Goal: Information Seeking & Learning: Check status

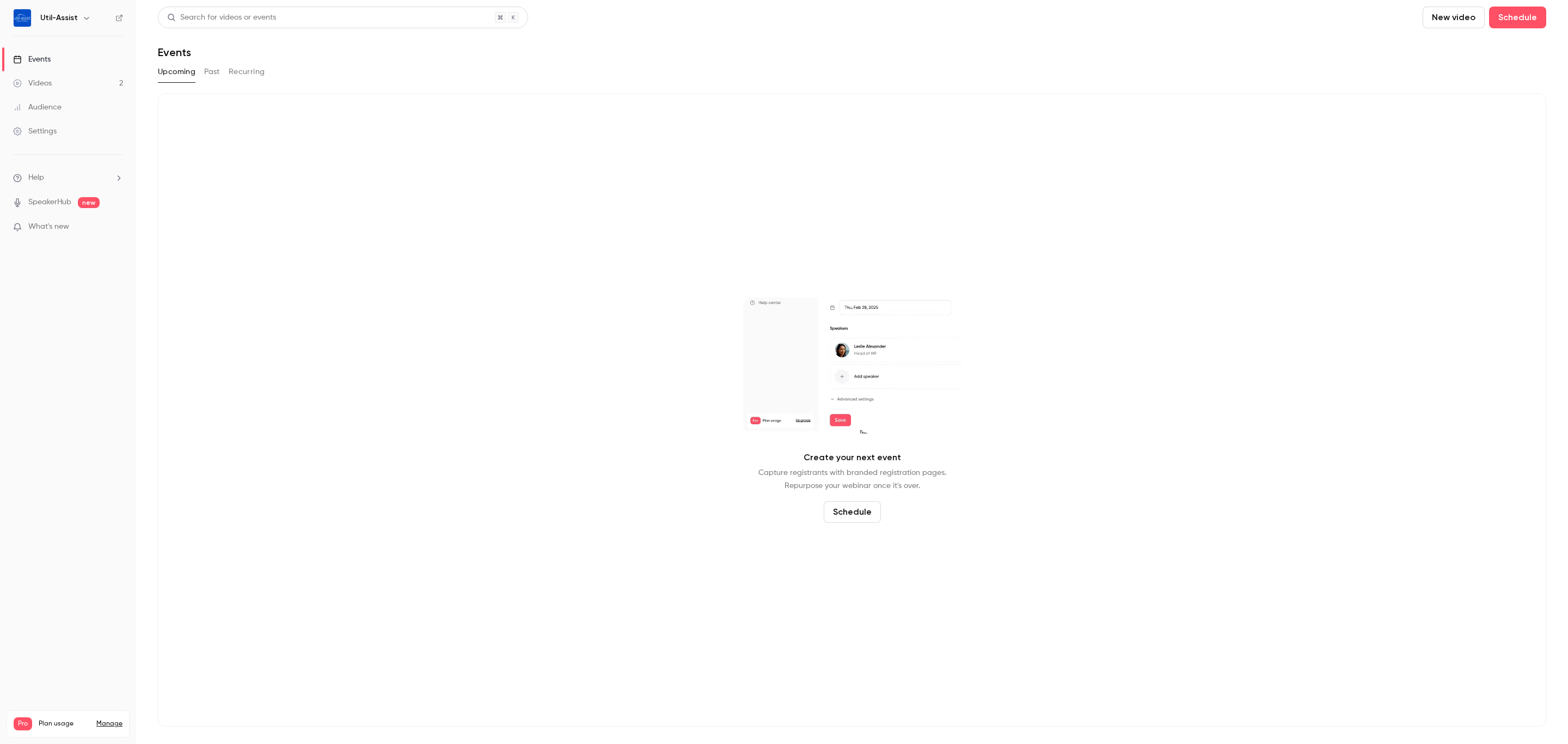
click at [210, 75] on button "Past" at bounding box center [211, 71] width 16 height 17
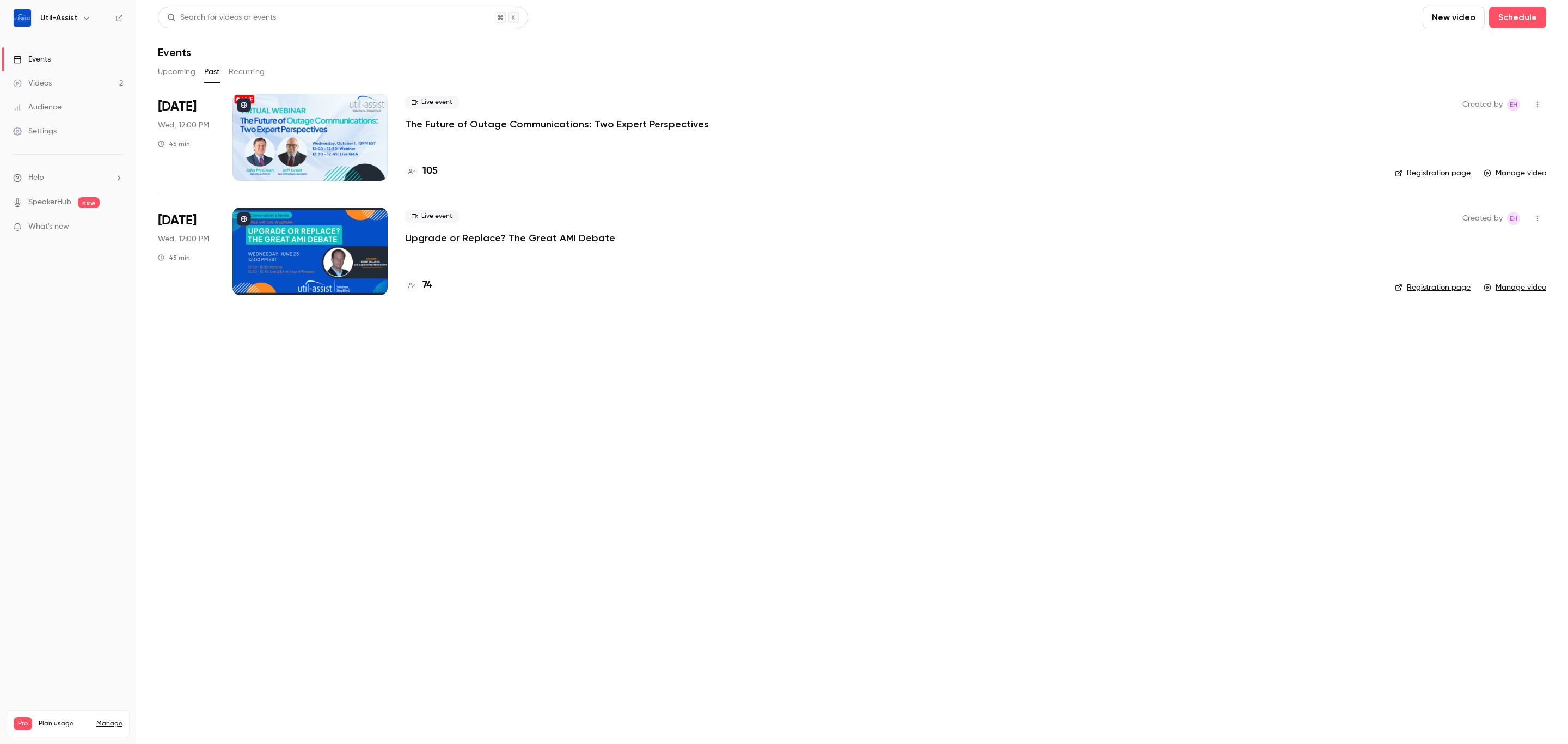
click at [438, 164] on div "105" at bounding box center [891, 171] width 973 height 14
click at [432, 173] on h4 "105" at bounding box center [431, 171] width 15 height 14
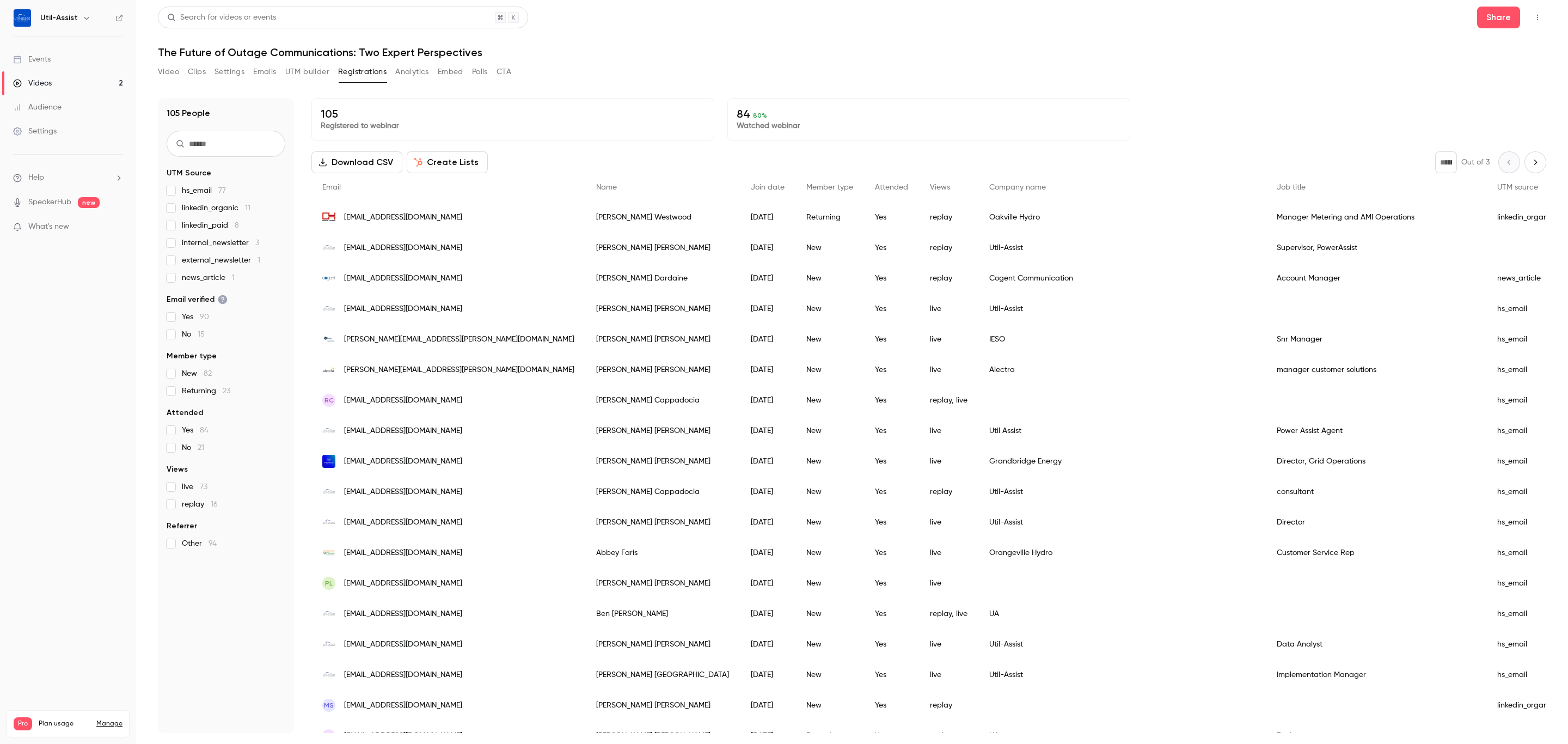
click at [237, 137] on input "text" at bounding box center [226, 143] width 119 height 26
type input "****"
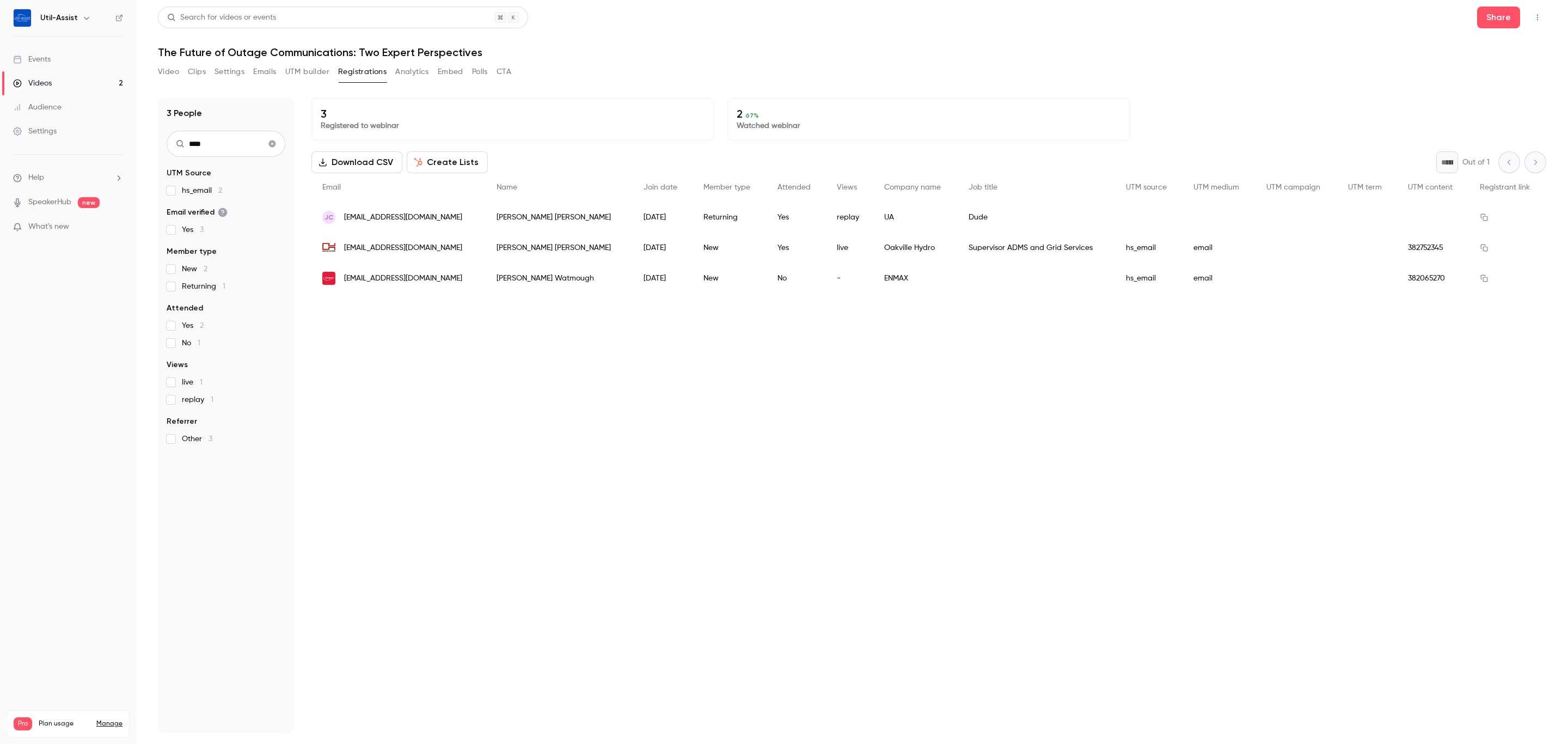
click at [761, 454] on div "3 Registered to webinar 2 67 % Watched webinar Download CSV Create Lists * Out …" at bounding box center [929, 415] width 1235 height 634
click at [377, 217] on span "[EMAIL_ADDRESS][DOMAIN_NAME]" at bounding box center [403, 217] width 118 height 11
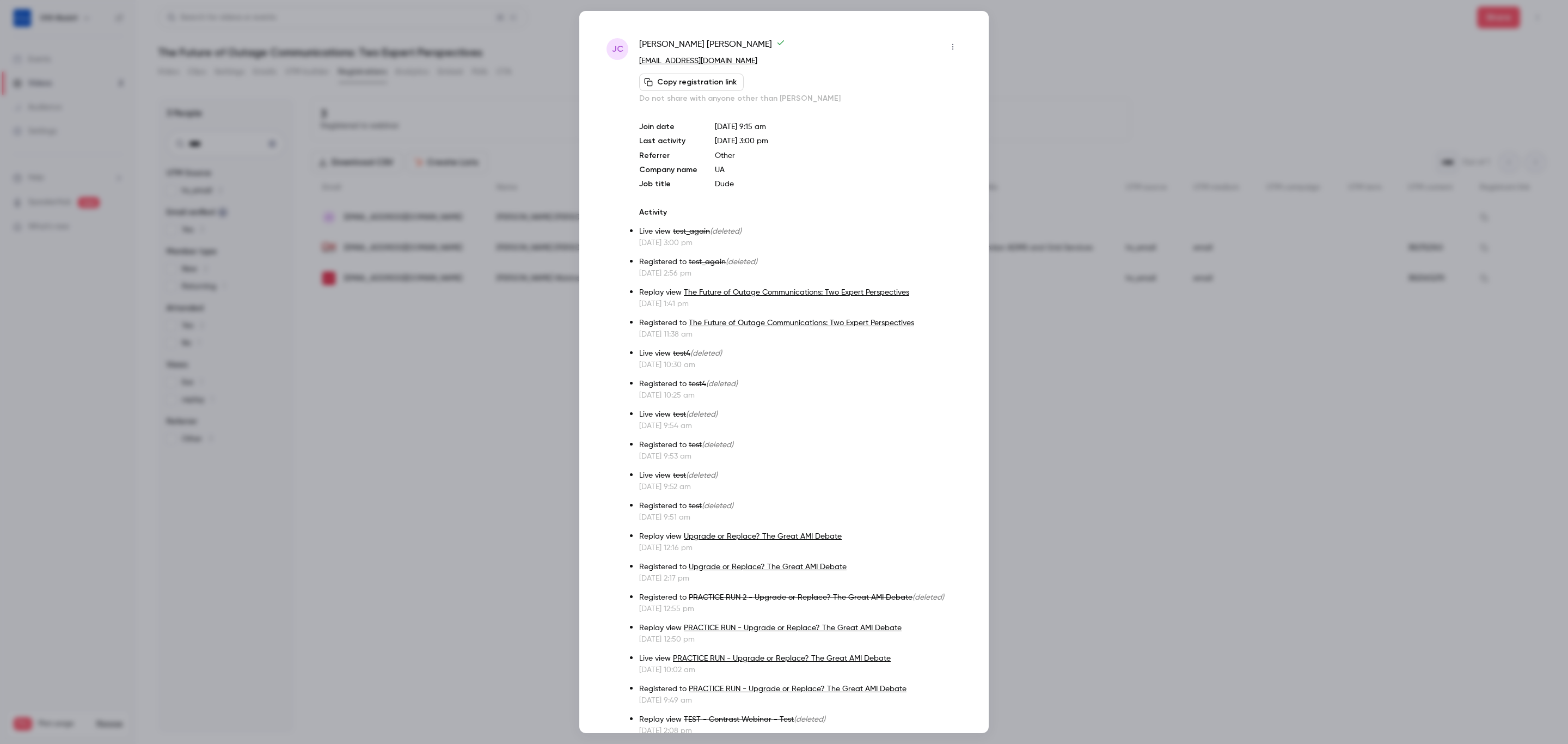
click at [949, 44] on icon "button" at bounding box center [953, 47] width 9 height 8
click at [1266, 598] on div at bounding box center [784, 372] width 1568 height 744
click at [485, 499] on div at bounding box center [784, 372] width 1568 height 744
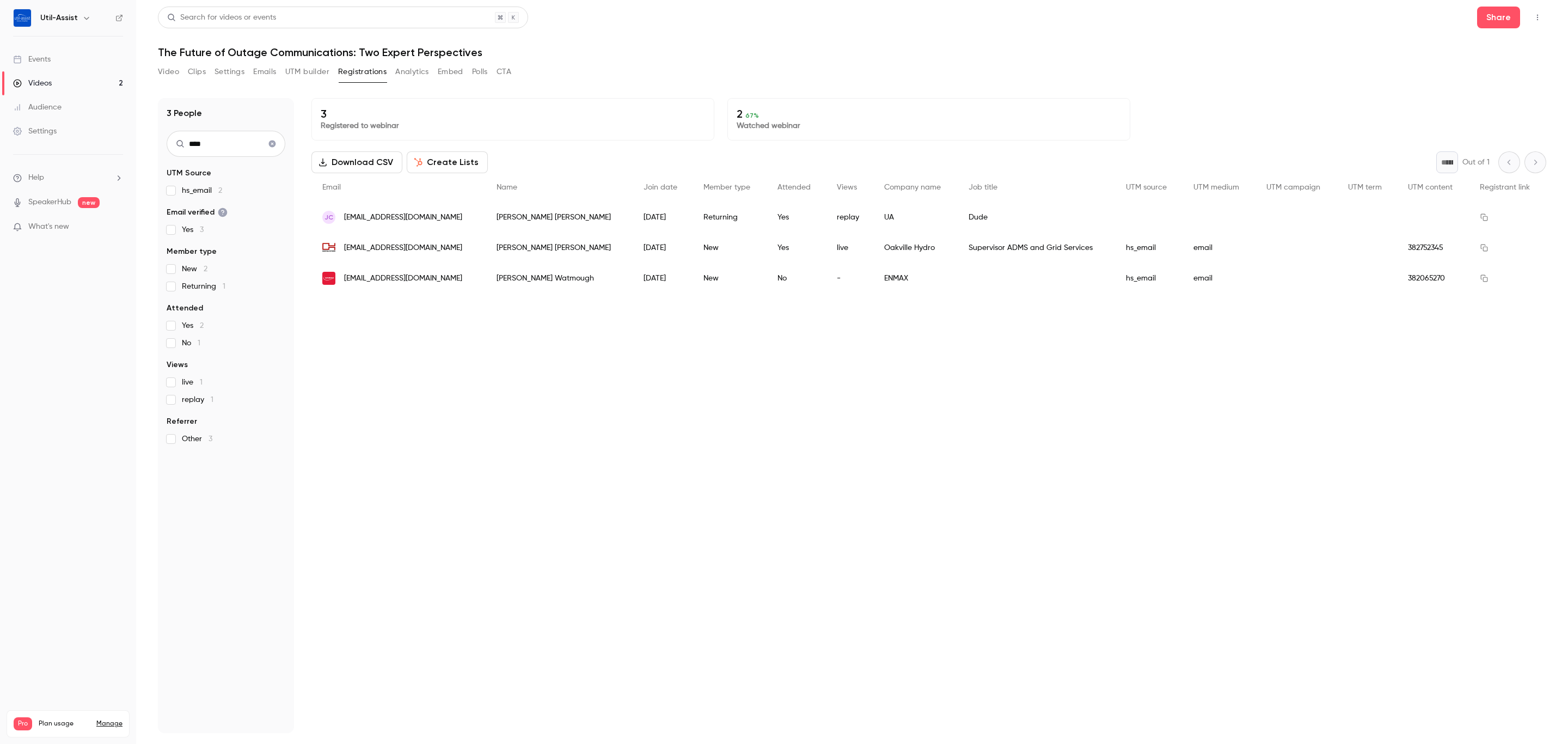
click at [427, 459] on div "3 Registered to webinar 2 67 % Watched webinar Download CSV Create Lists * Out …" at bounding box center [929, 415] width 1235 height 634
click at [175, 70] on button "Video" at bounding box center [169, 71] width 21 height 17
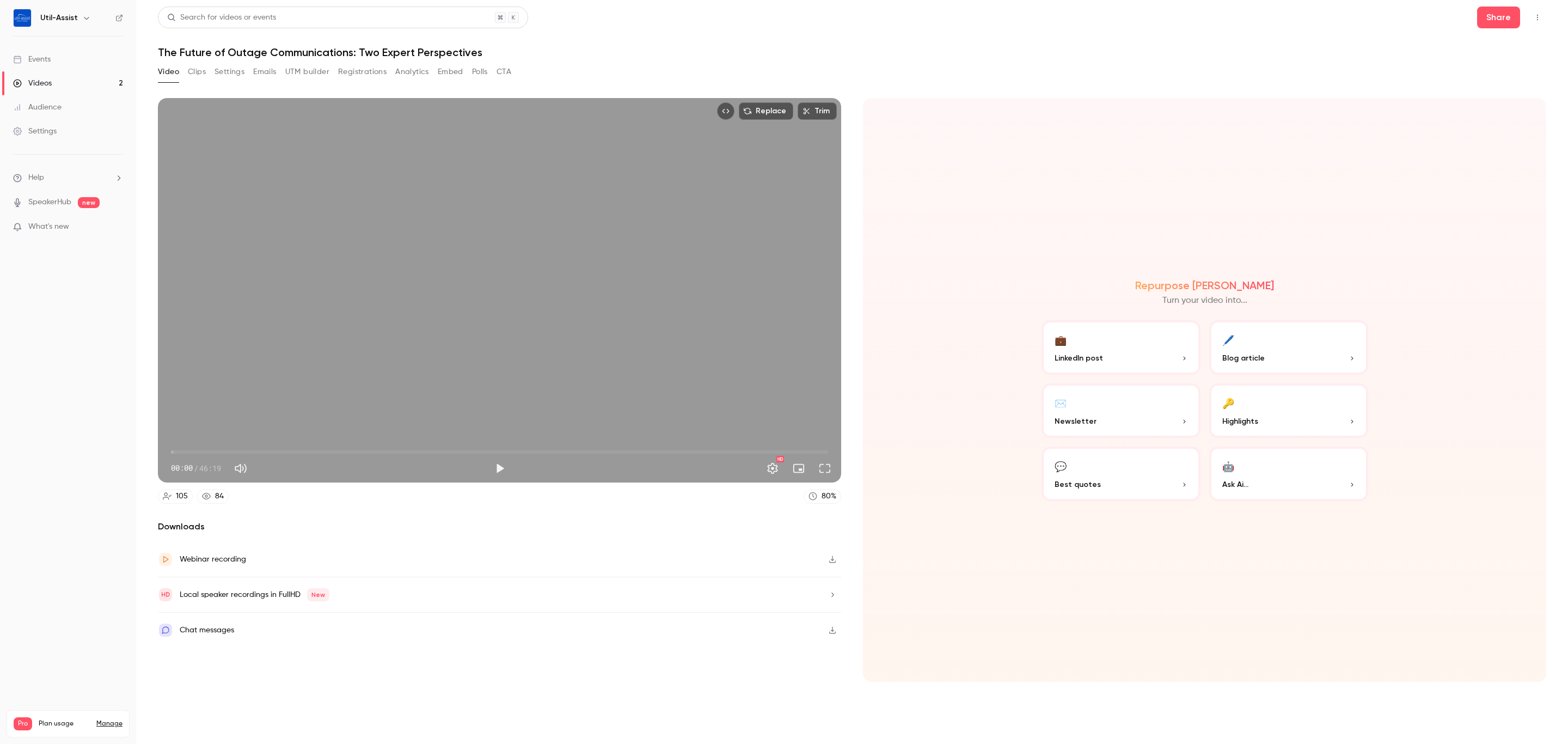
click at [63, 56] on link "Events" at bounding box center [68, 59] width 136 height 24
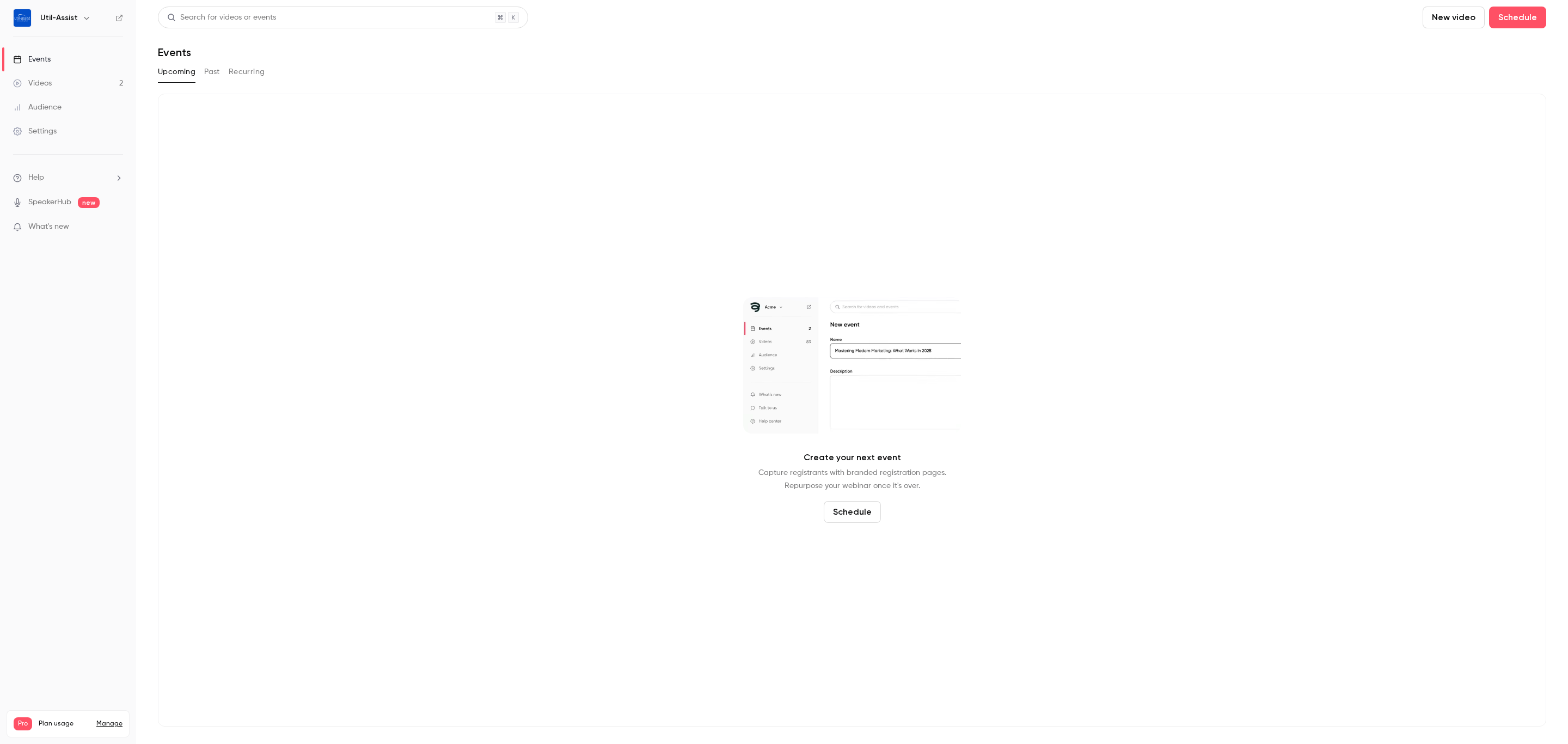
click at [201, 66] on div "Upcoming Past Recurring" at bounding box center [853, 71] width 1389 height 17
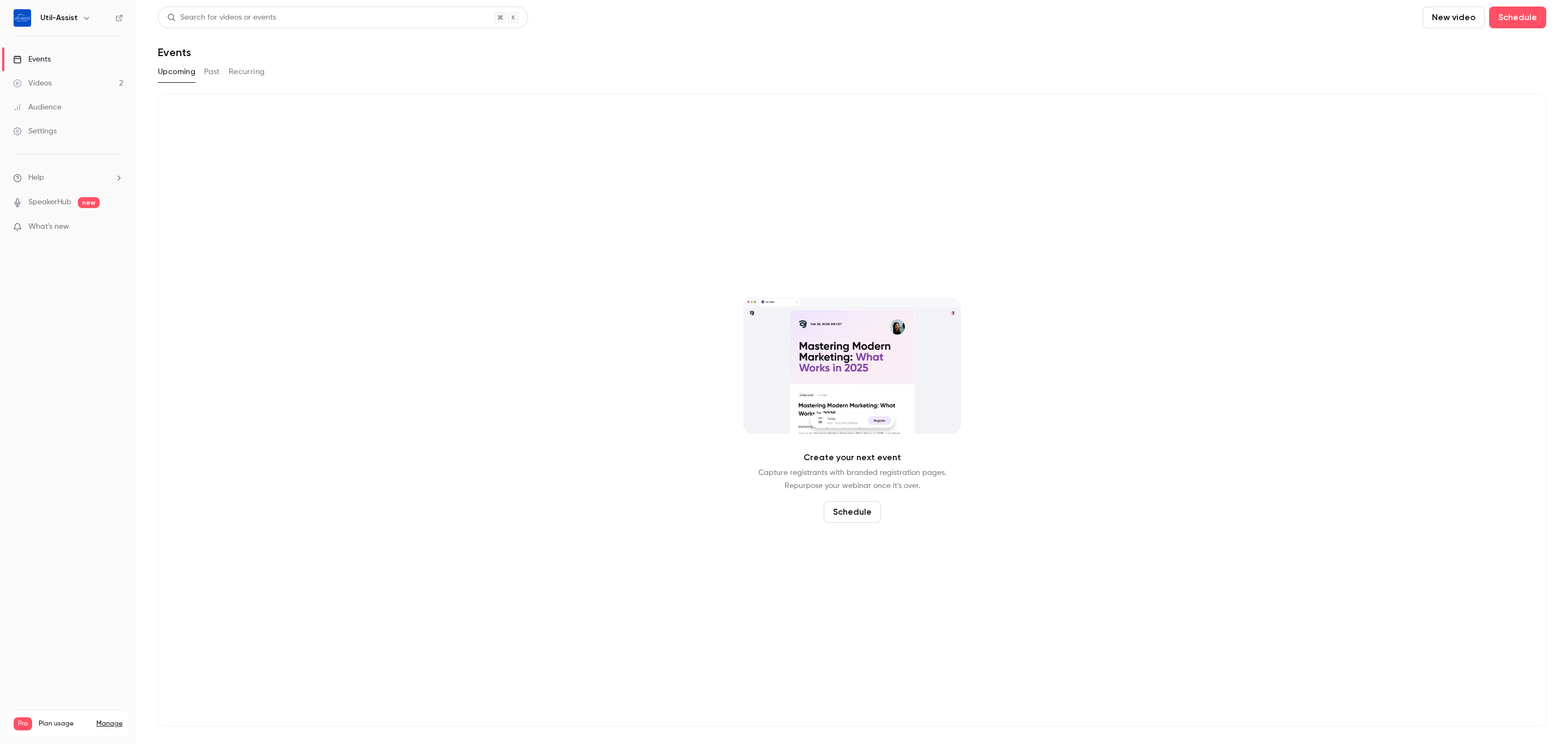
click at [207, 68] on button "Past" at bounding box center [211, 71] width 16 height 17
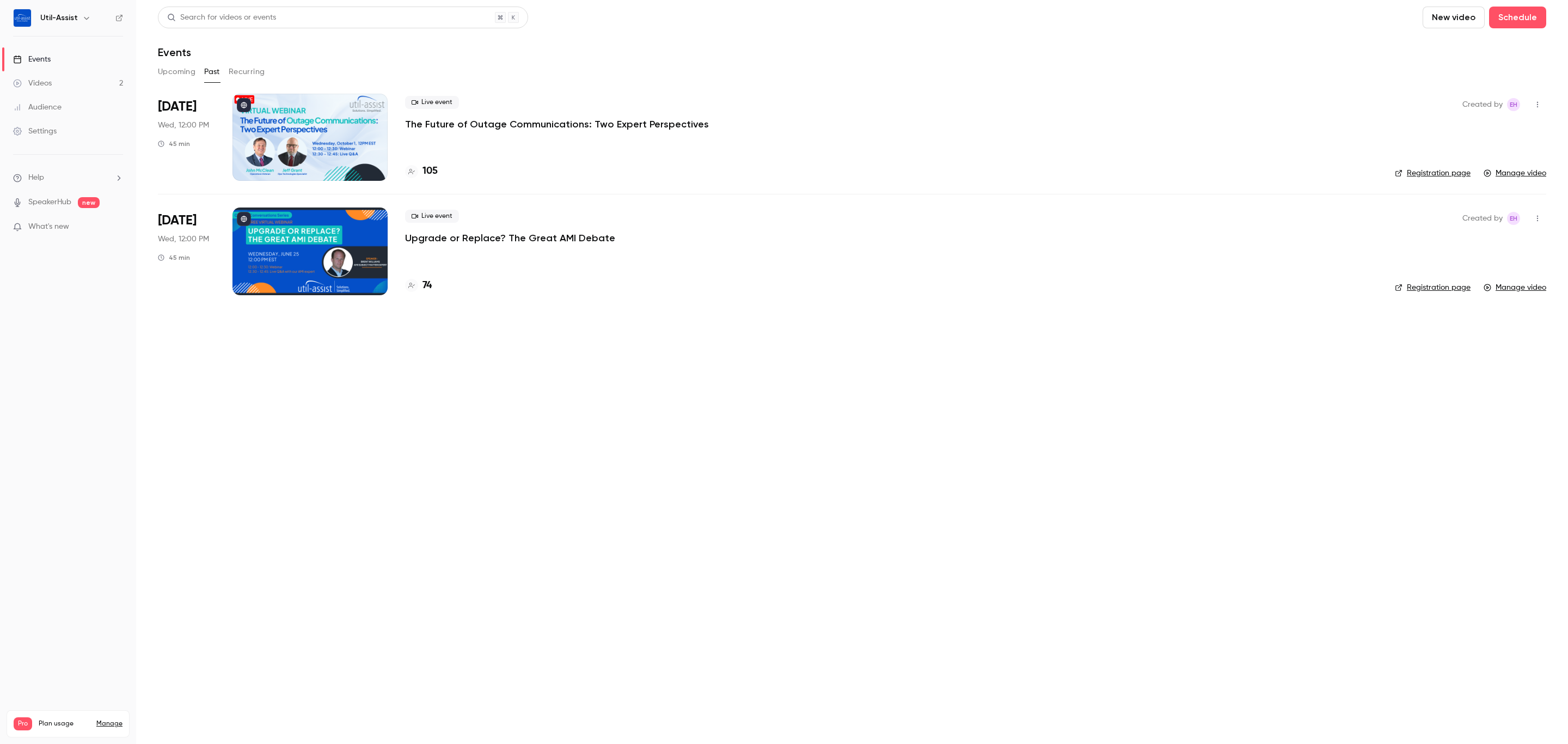
click at [1446, 176] on link "Registration page" at bounding box center [1432, 172] width 75 height 10
drag, startPoint x: 607, startPoint y: 654, endPoint x: 600, endPoint y: 621, distance: 33.7
click at [610, 647] on main "Search for videos or events New video Schedule Events Upcoming Past Recurring O…" at bounding box center [852, 372] width 1432 height 744
click at [429, 171] on h4 "106" at bounding box center [431, 171] width 15 height 14
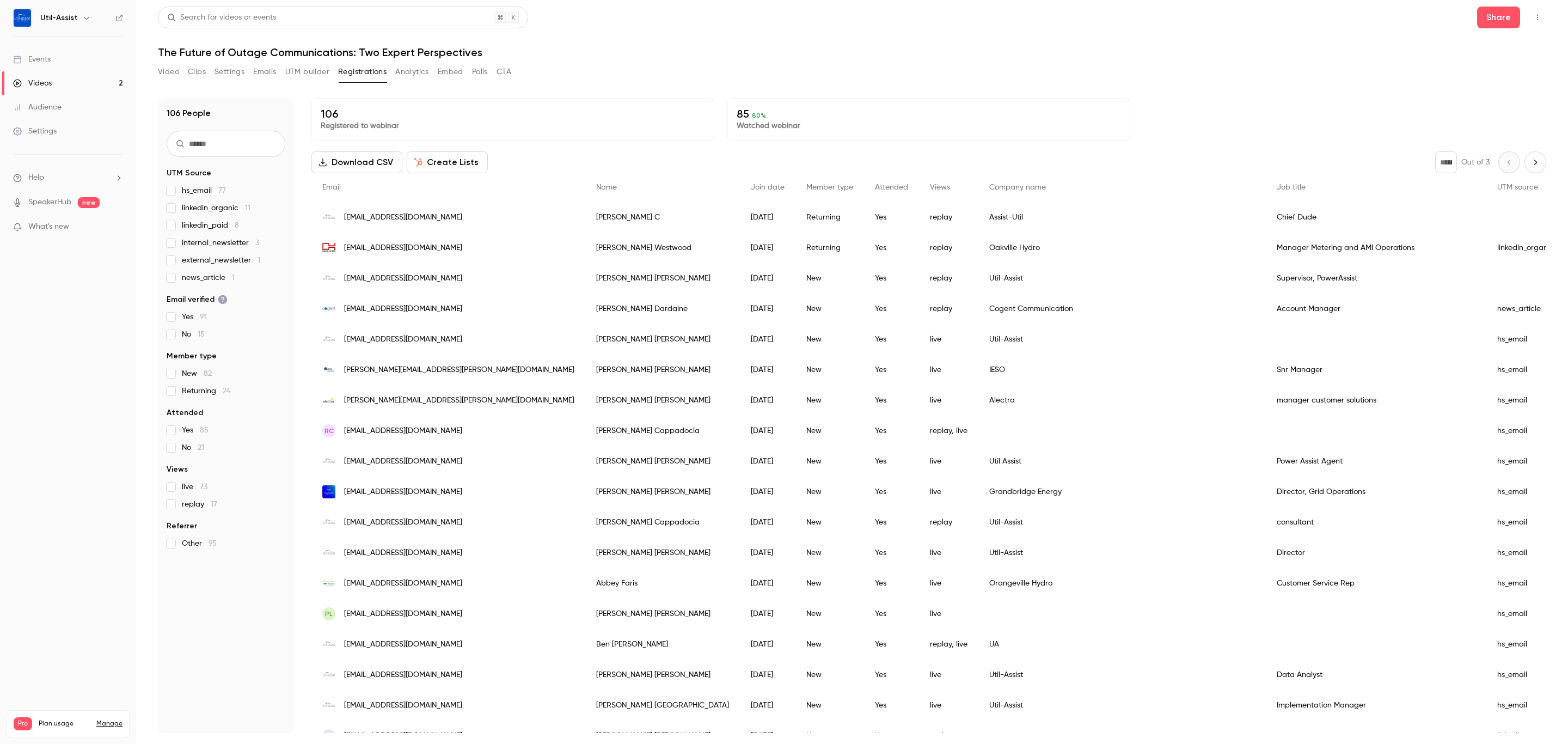
click at [344, 215] on span "[EMAIL_ADDRESS][DOMAIN_NAME]" at bounding box center [403, 217] width 118 height 11
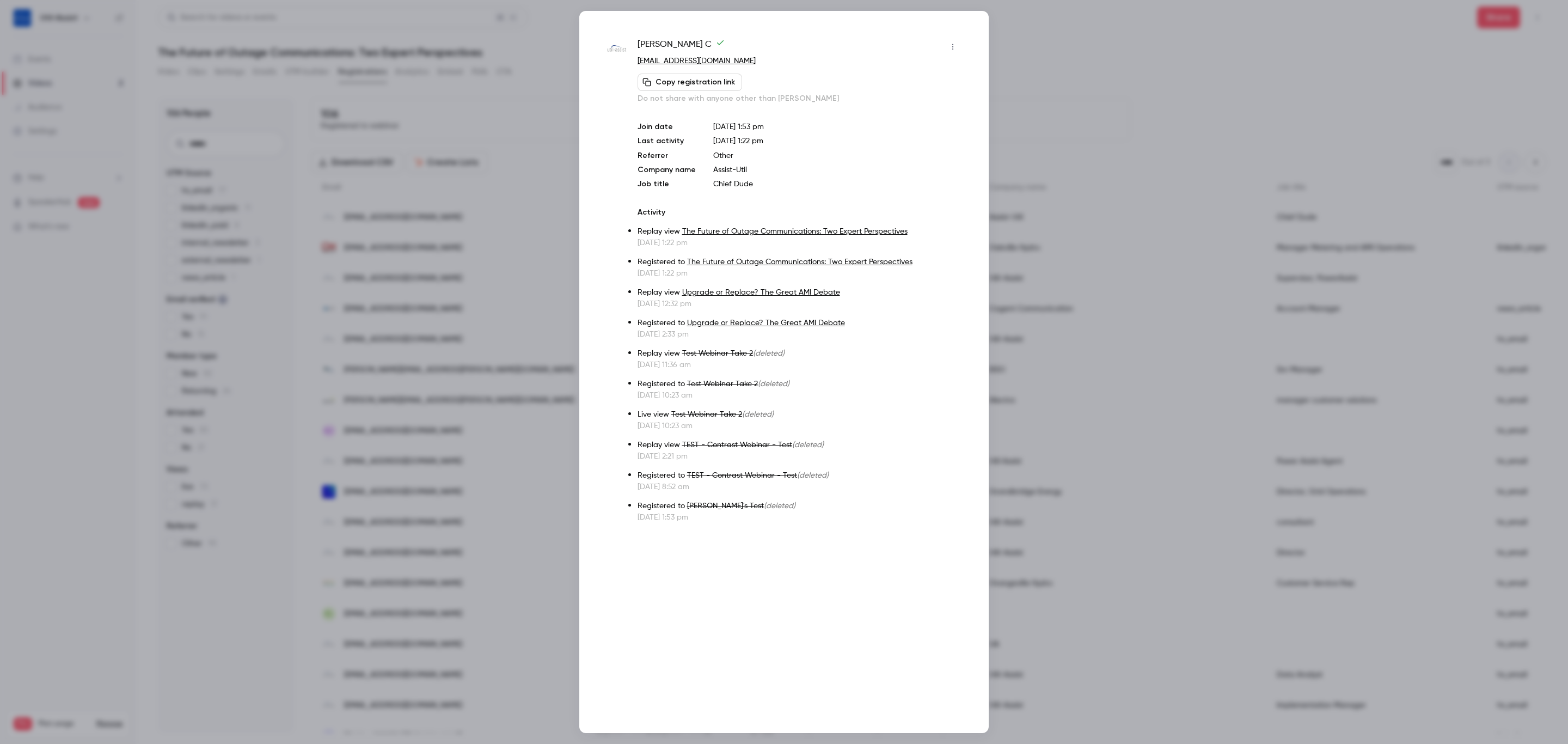
click at [951, 48] on icon "button" at bounding box center [953, 47] width 9 height 8
click at [1074, 52] on div at bounding box center [784, 372] width 1568 height 744
click at [1083, 190] on div at bounding box center [784, 372] width 1568 height 744
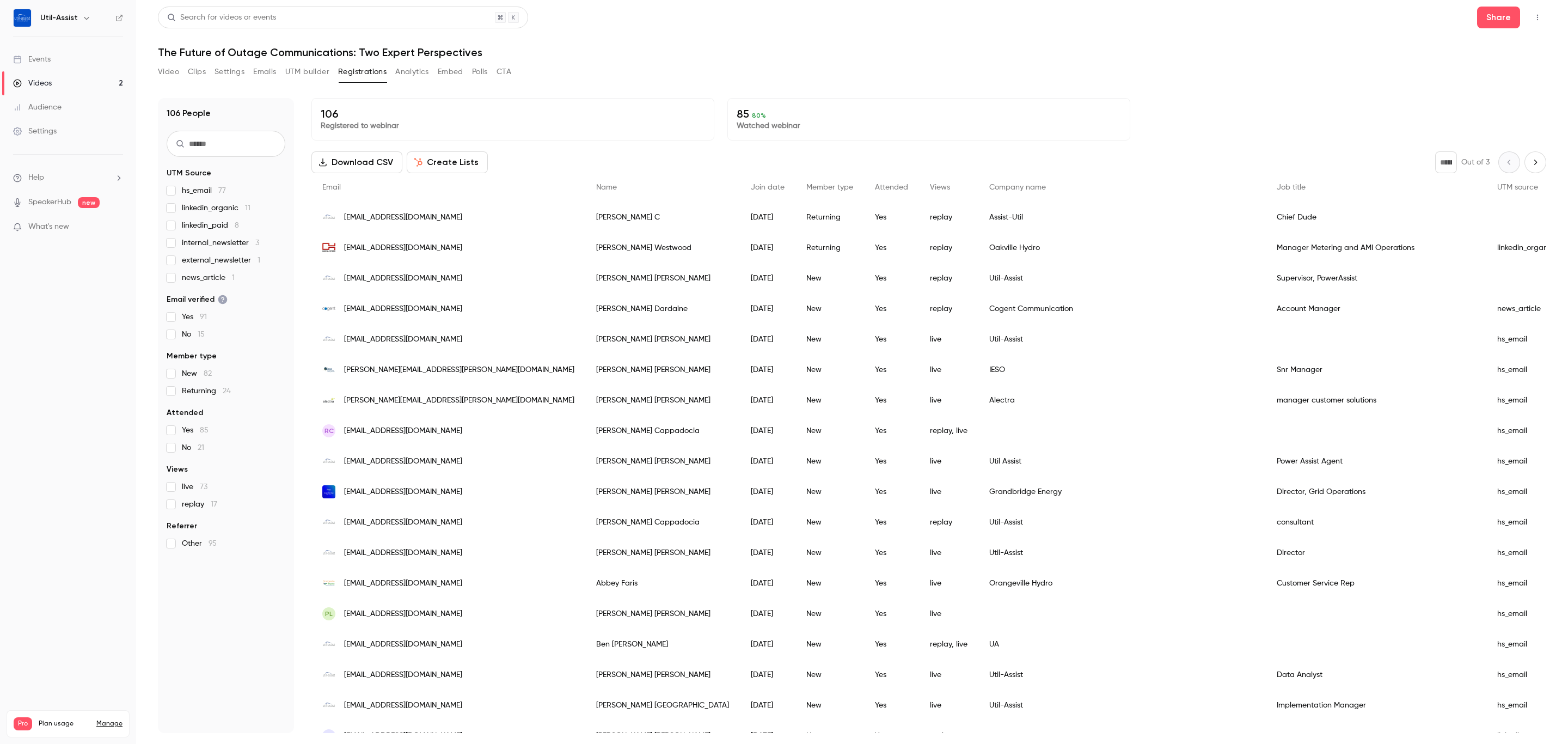
drag, startPoint x: 1033, startPoint y: 226, endPoint x: 1045, endPoint y: 214, distance: 17.0
click at [1045, 214] on div "Assist-Util" at bounding box center [1122, 217] width 288 height 30
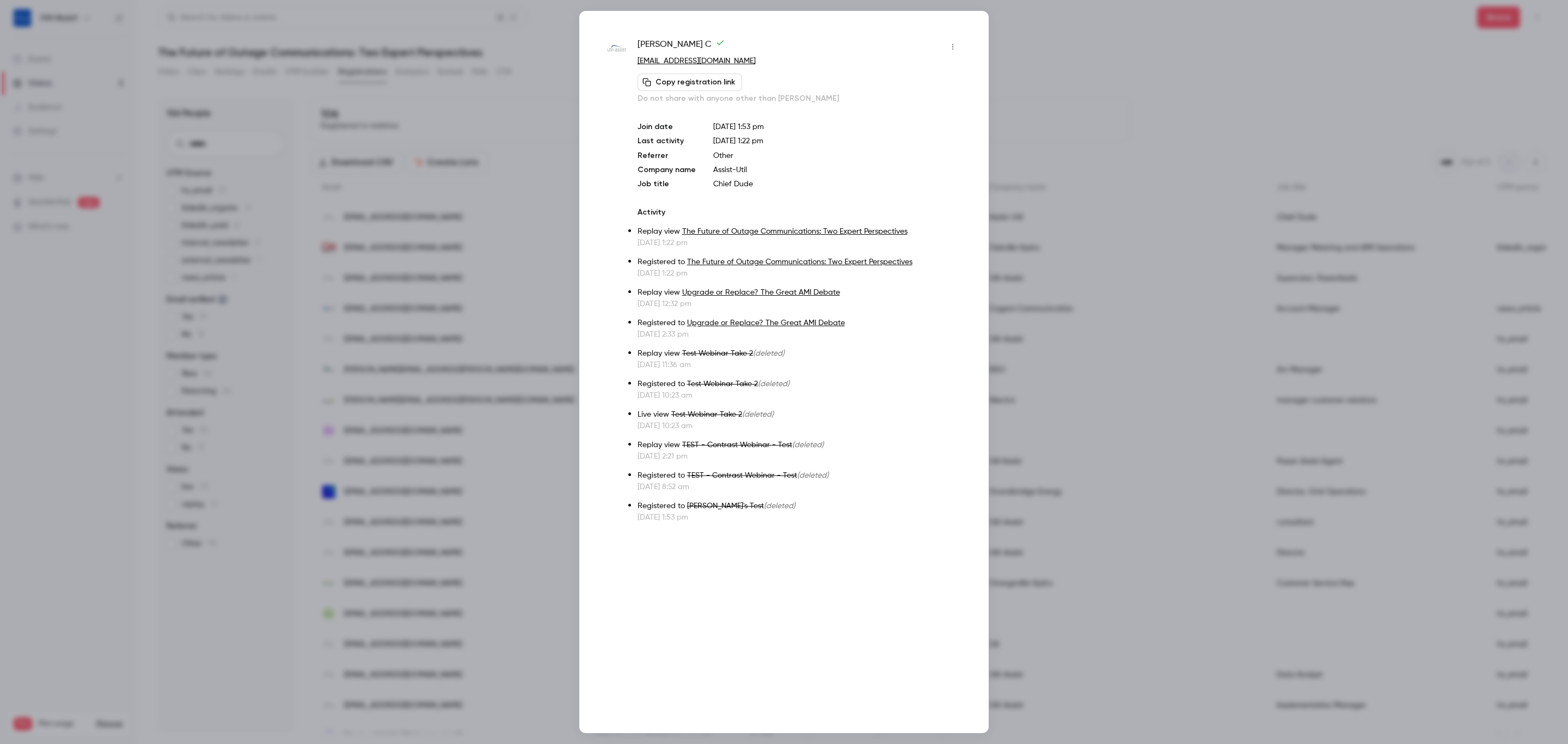
click at [1088, 45] on div at bounding box center [784, 372] width 1568 height 744
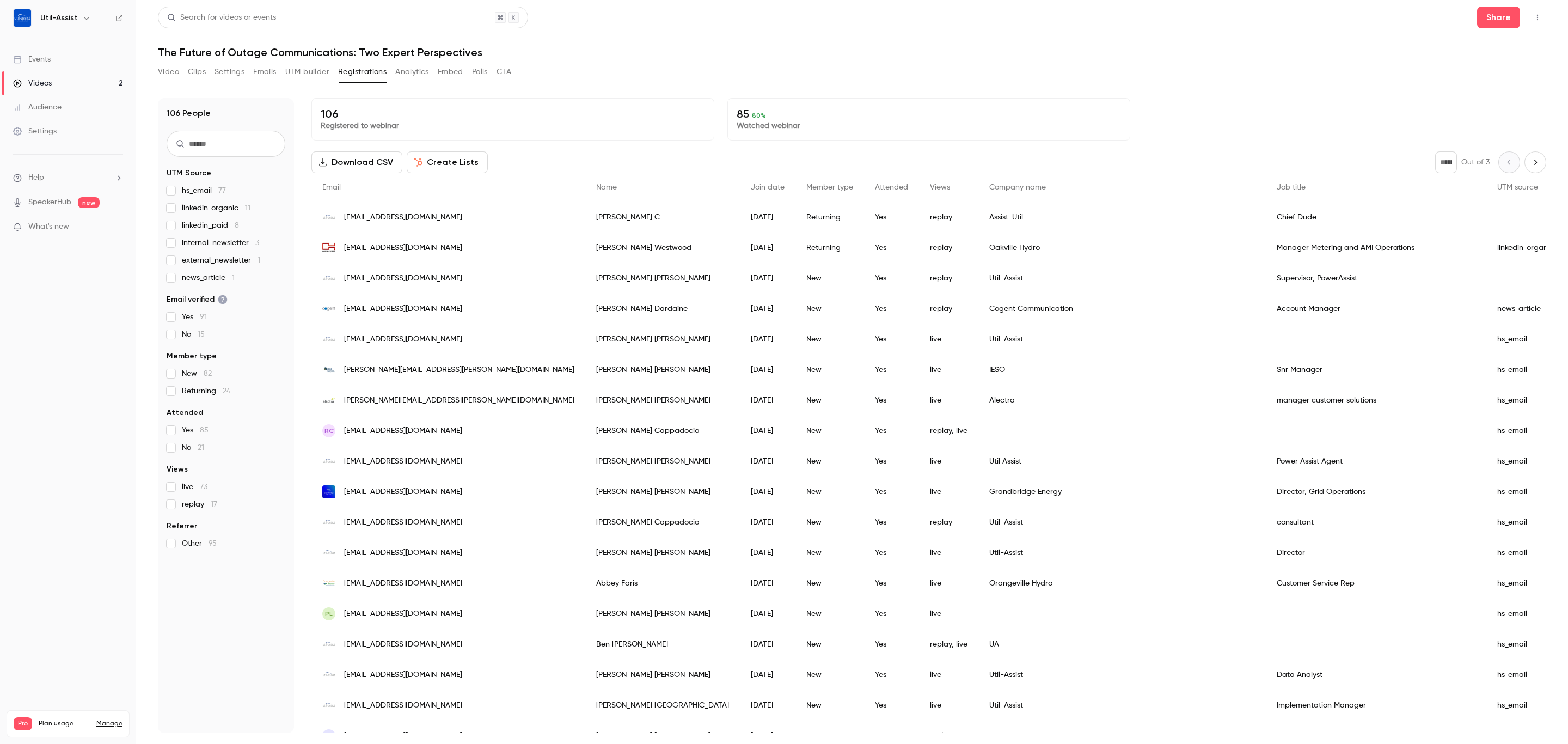
click at [51, 106] on div "Audience" at bounding box center [37, 107] width 49 height 10
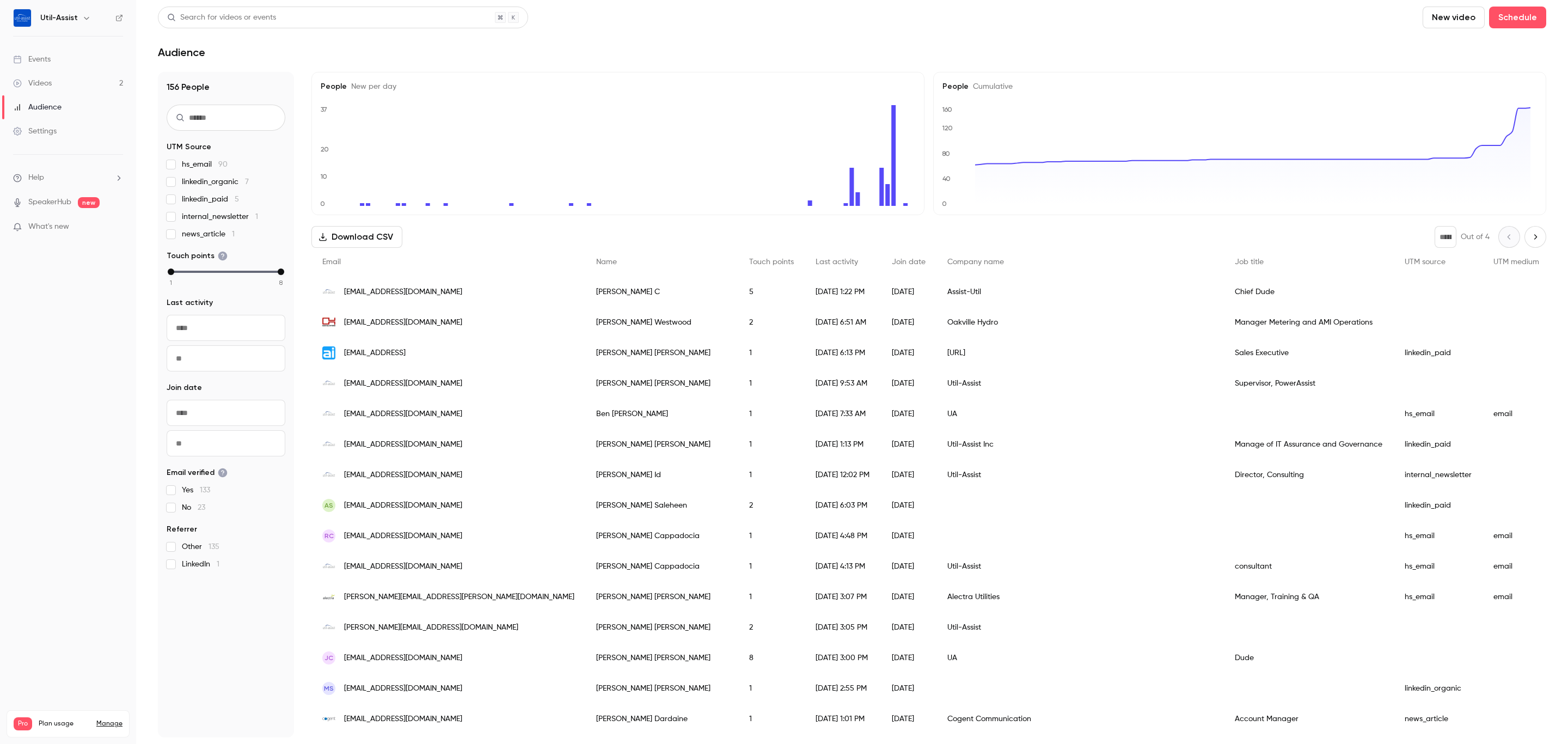
click at [421, 313] on div "[EMAIL_ADDRESS][DOMAIN_NAME]" at bounding box center [449, 322] width 274 height 30
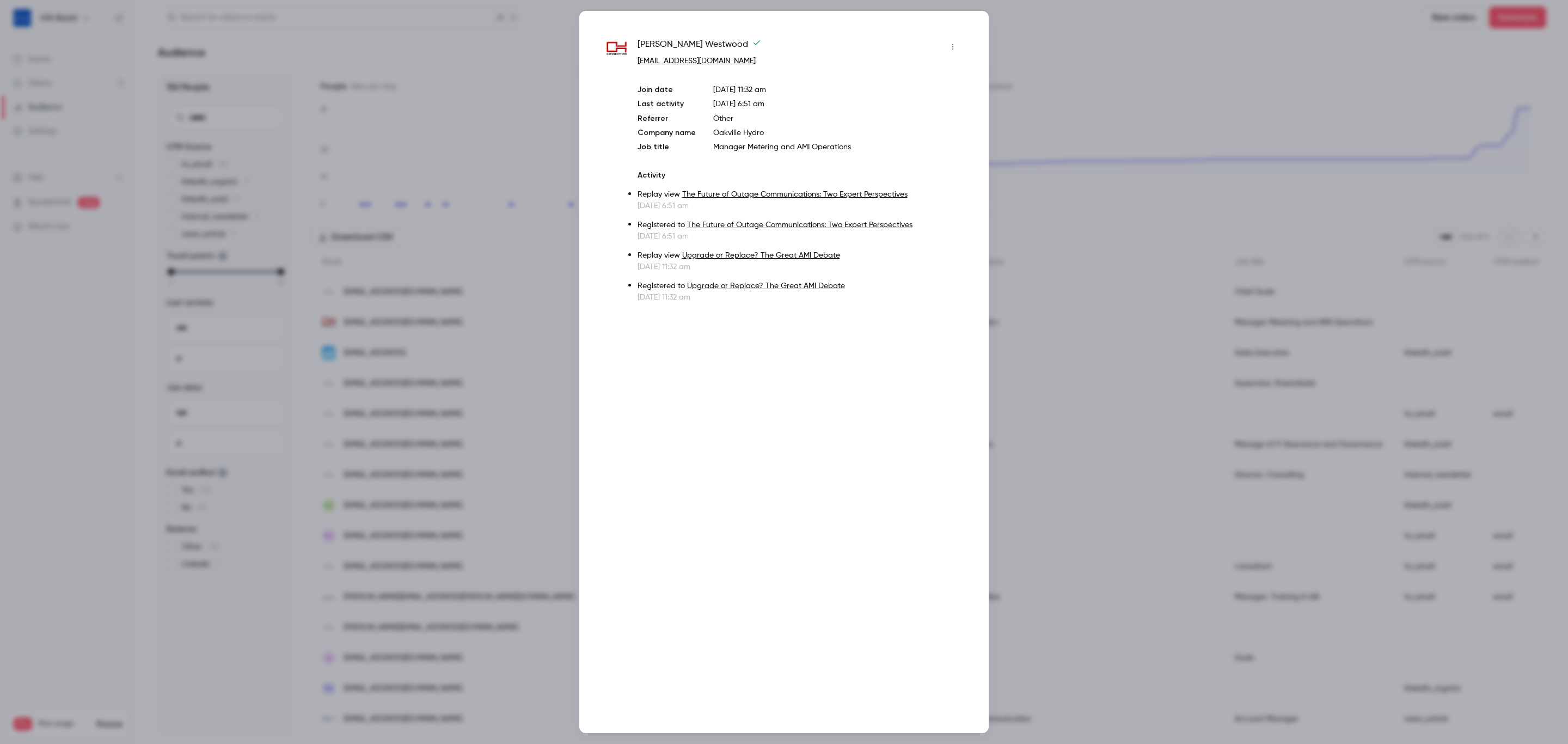
click at [953, 41] on button "button" at bounding box center [953, 47] width 17 height 17
click at [953, 41] on div at bounding box center [784, 372] width 1568 height 744
click at [1077, 216] on div at bounding box center [784, 372] width 1568 height 744
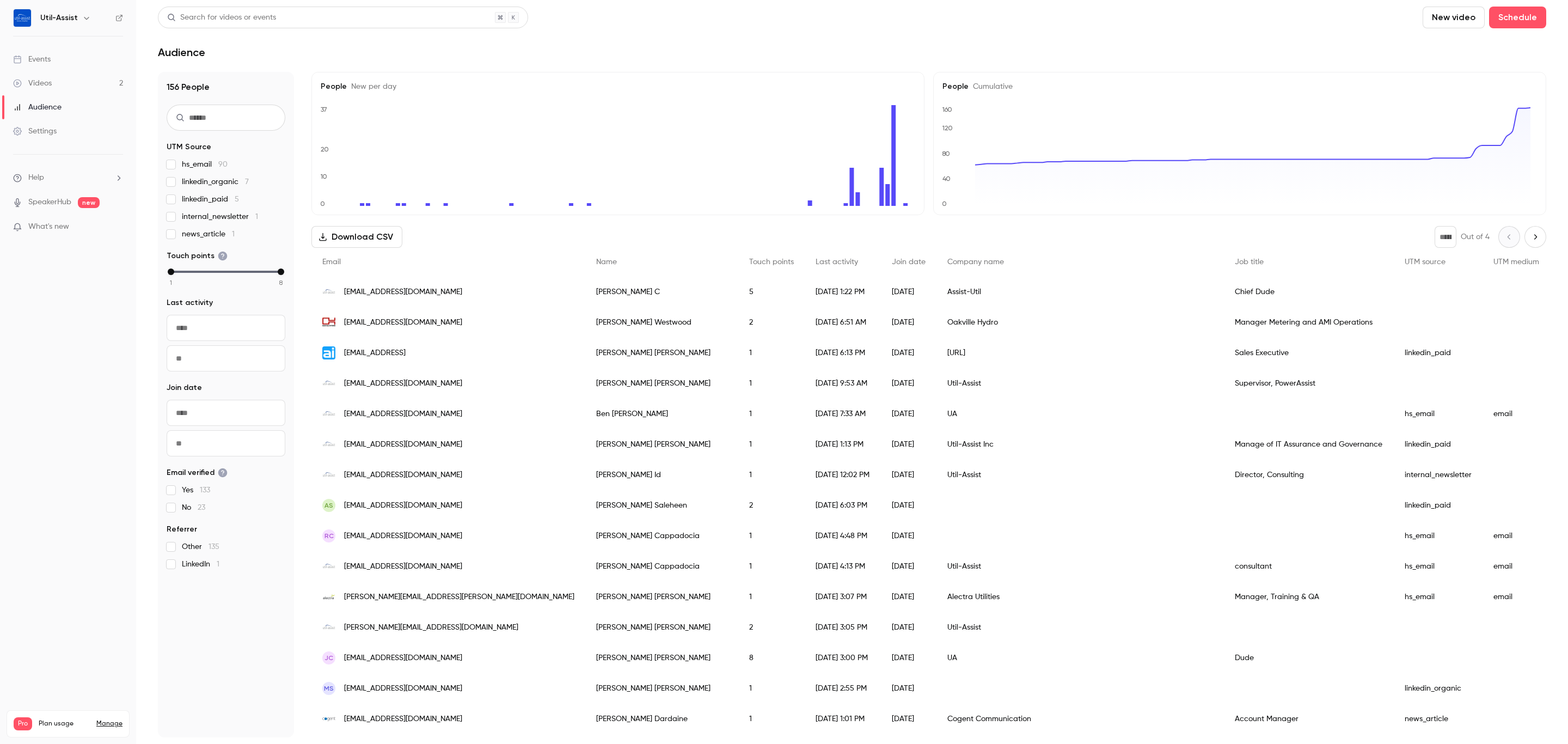
click at [411, 660] on span "[EMAIL_ADDRESS][DOMAIN_NAME]" at bounding box center [403, 658] width 118 height 11
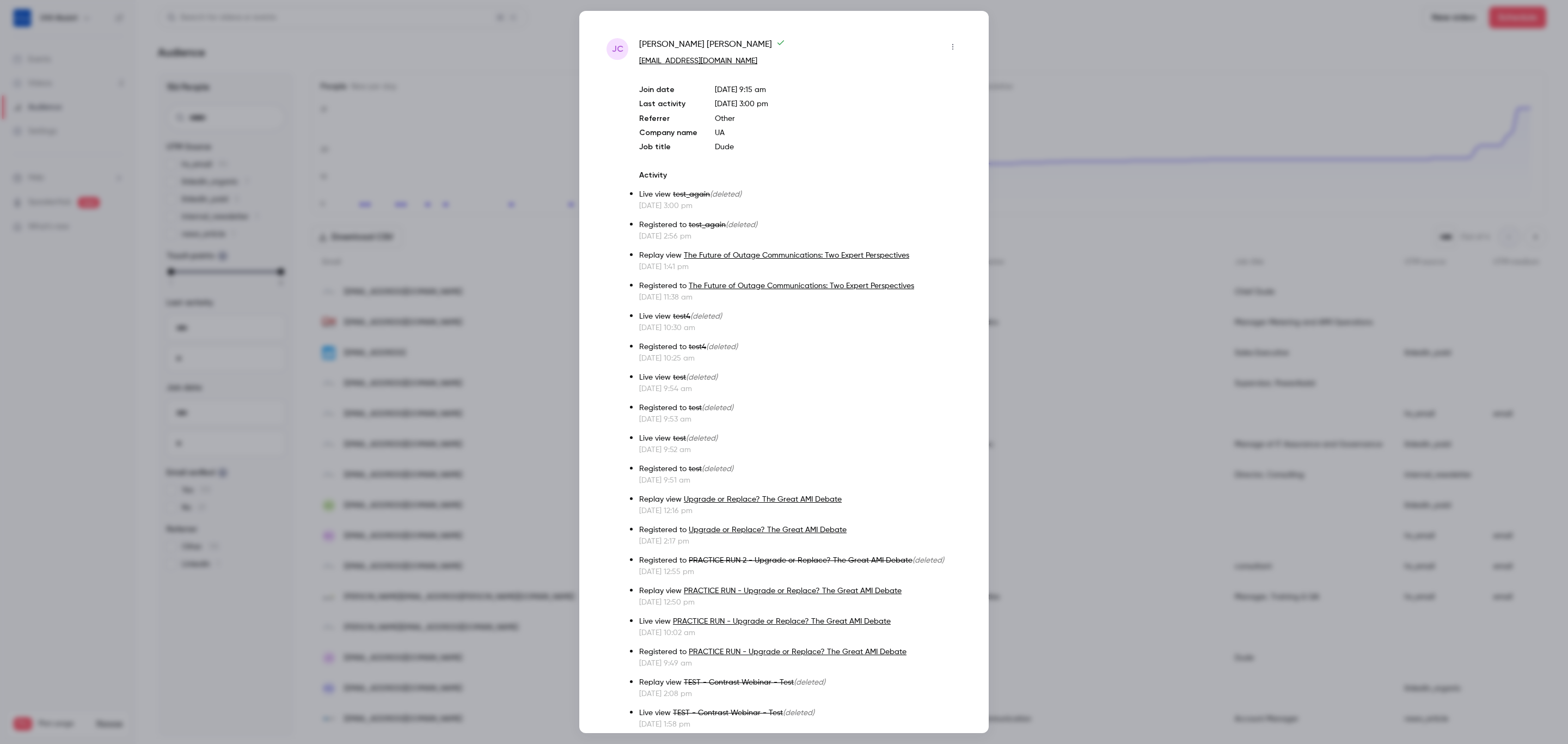
click at [949, 48] on icon "button" at bounding box center [953, 47] width 9 height 8
click at [945, 48] on div at bounding box center [784, 372] width 1568 height 744
click at [1049, 48] on div at bounding box center [784, 372] width 1568 height 744
